Goal: Browse casually

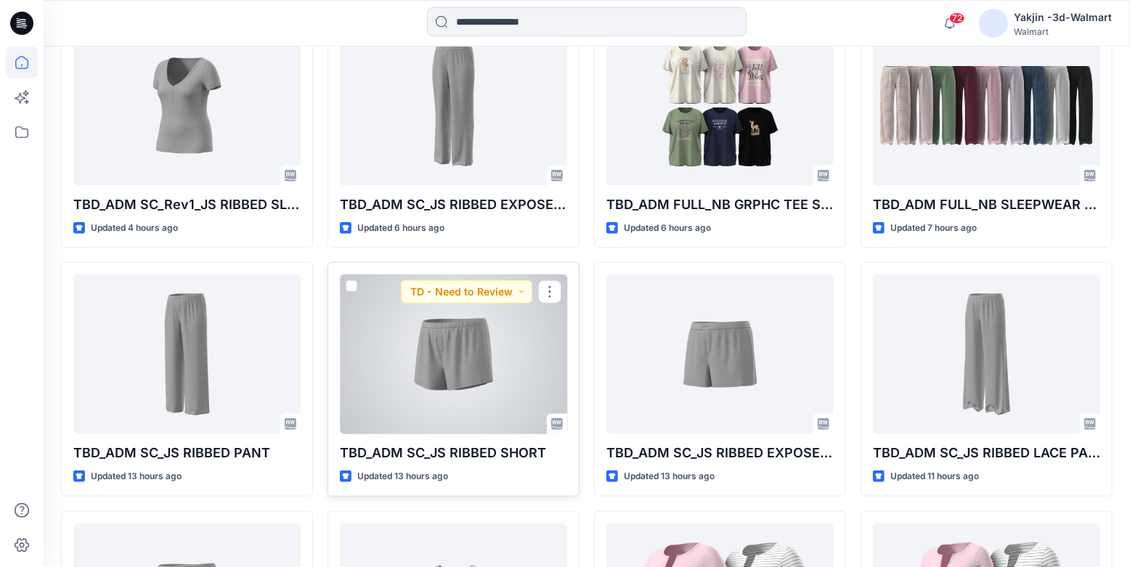
scroll to position [396, 0]
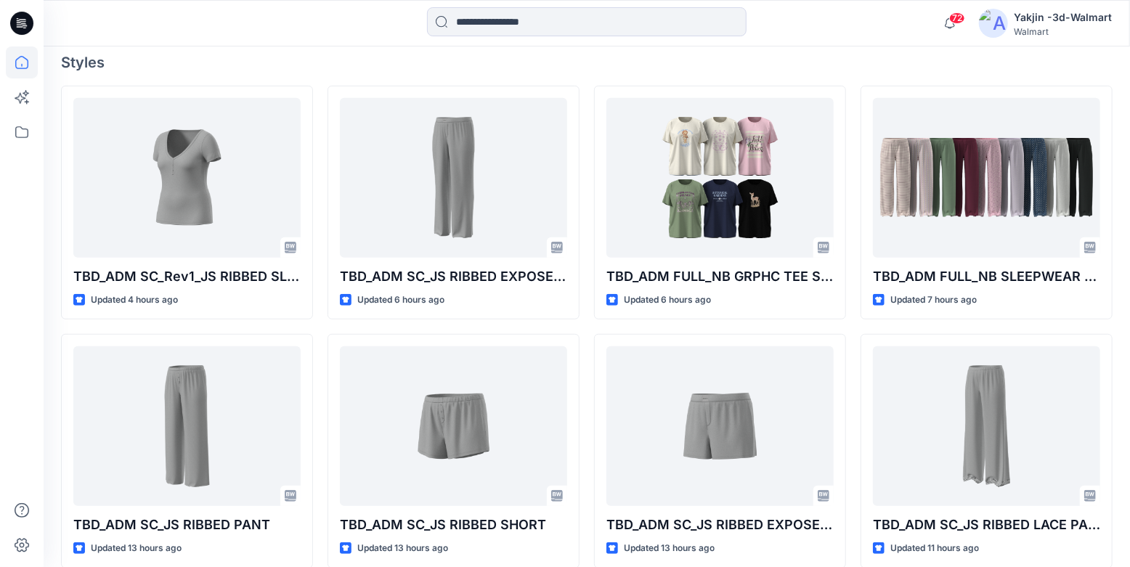
drag, startPoint x: 31, startPoint y: 24, endPoint x: 43, endPoint y: 29, distance: 13.4
click at [31, 24] on icon at bounding box center [21, 23] width 23 height 23
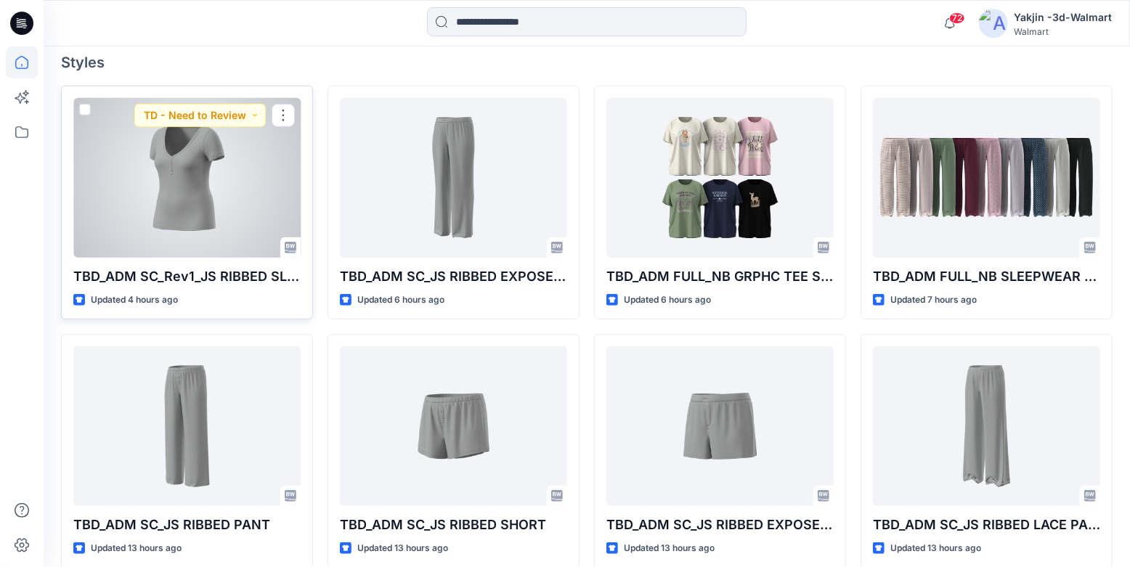
click at [210, 189] on div at bounding box center [186, 178] width 227 height 160
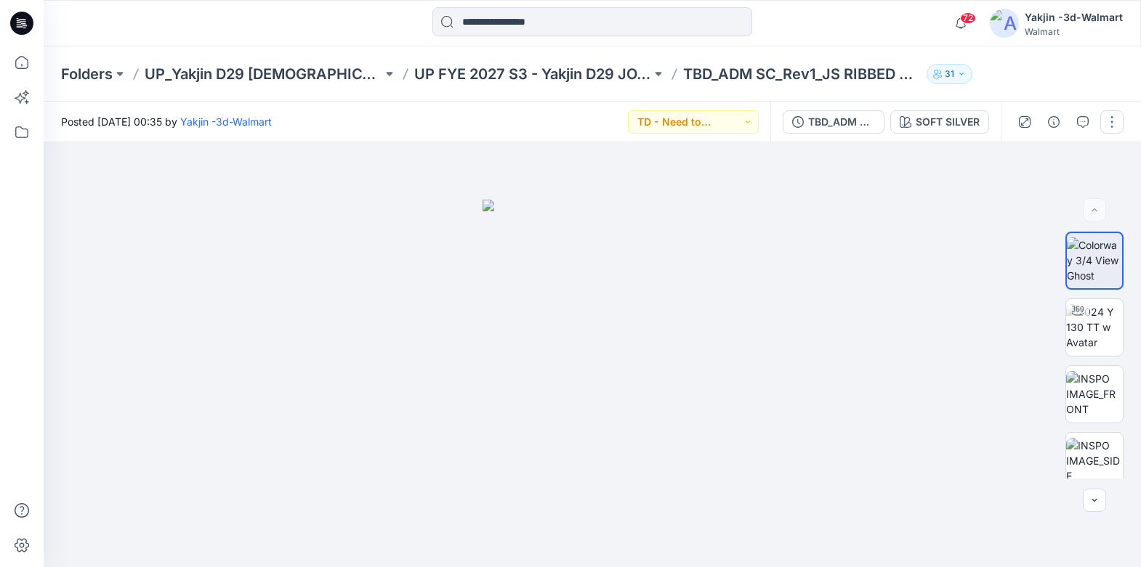
click at [1106, 122] on button "button" at bounding box center [1111, 121] width 23 height 23
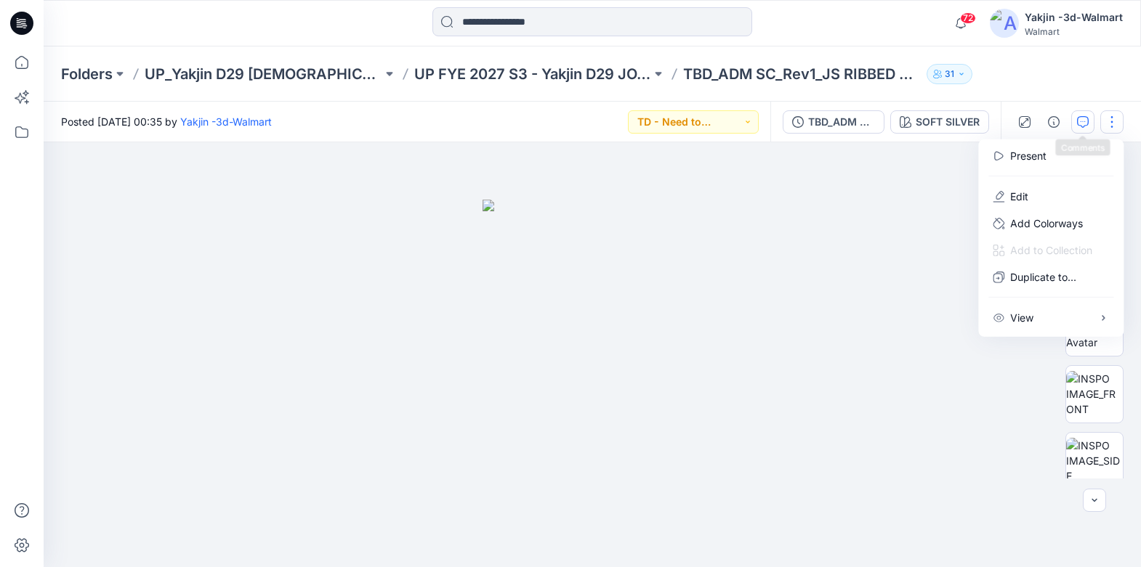
click at [1082, 117] on icon "button" at bounding box center [1083, 122] width 12 height 12
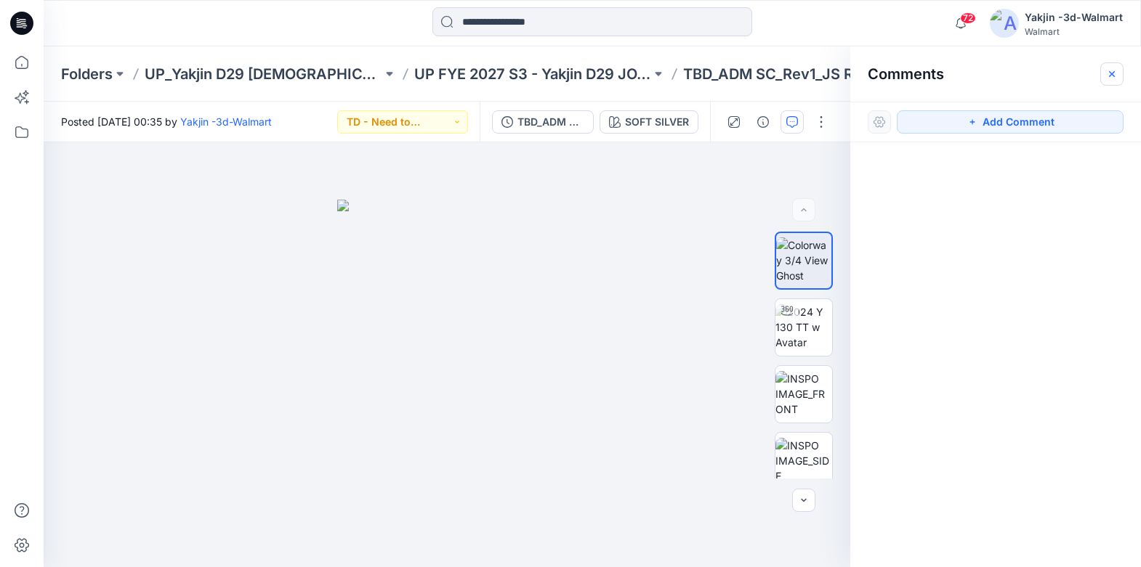
click at [1111, 70] on icon "button" at bounding box center [1112, 74] width 12 height 12
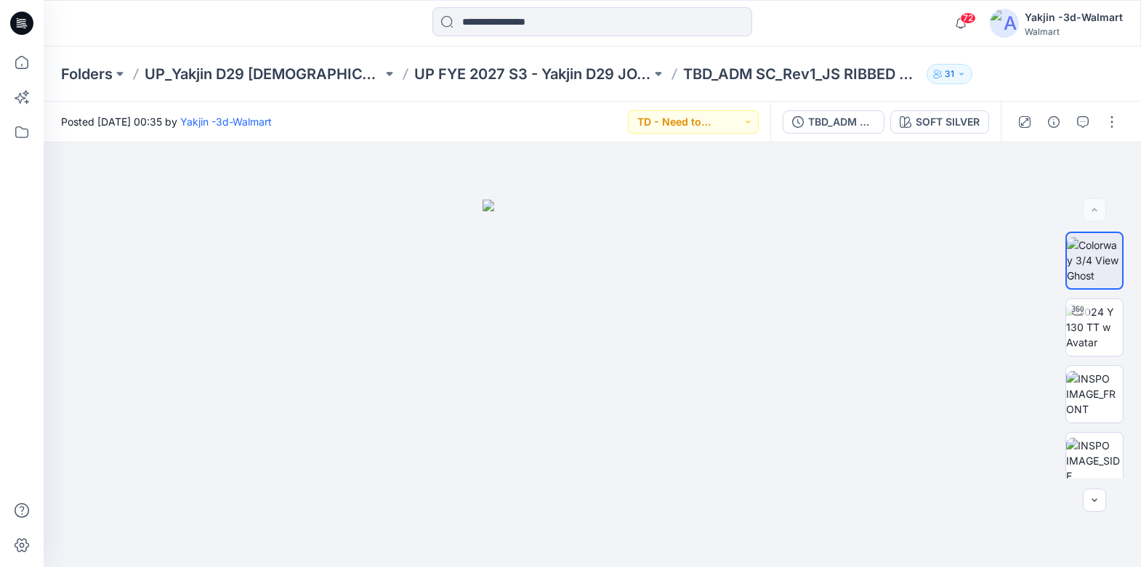
click at [29, 23] on icon at bounding box center [21, 23] width 23 height 23
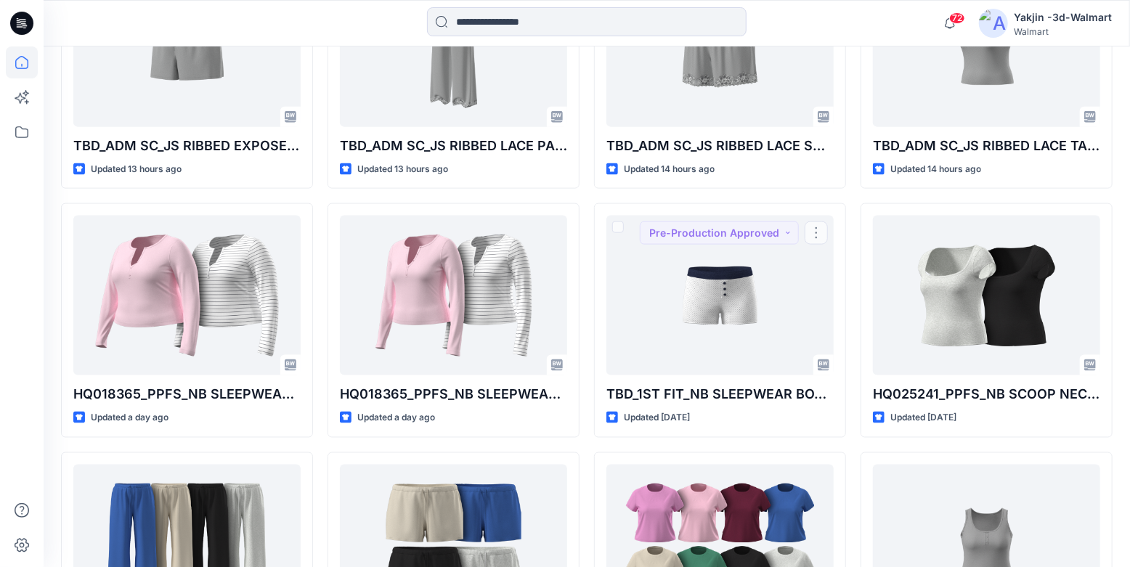
scroll to position [1056, 0]
